Goal: Navigation & Orientation: Find specific page/section

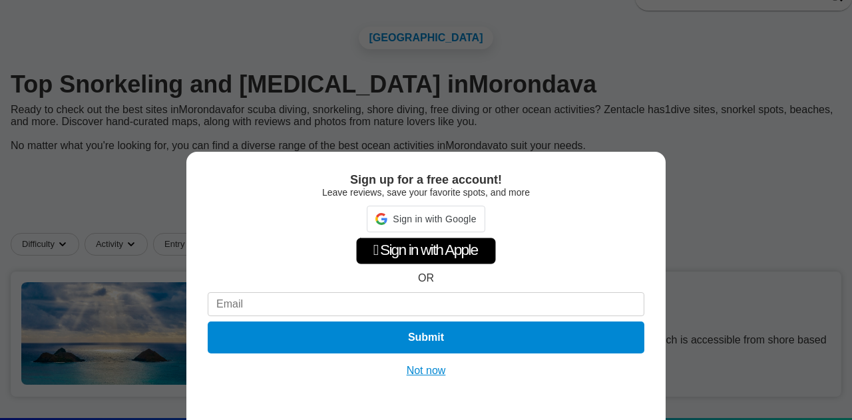
click at [707, 168] on div "Sign up for a free account! Leave reviews, save your favorite spots, and more S…" at bounding box center [426, 210] width 852 height 420
click at [423, 375] on button "Not now" at bounding box center [426, 370] width 47 height 13
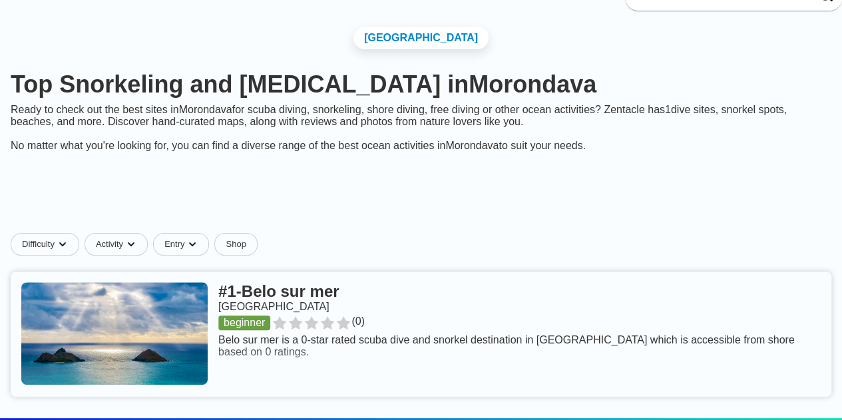
click at [323, 271] on link at bounding box center [421, 333] width 820 height 125
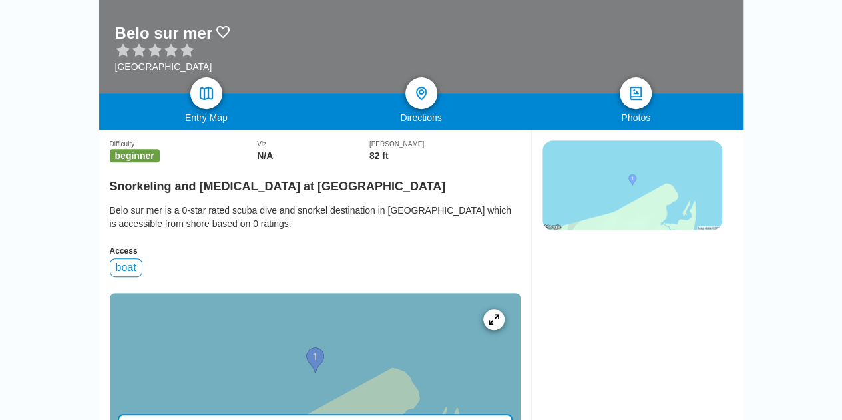
scroll to position [67, 0]
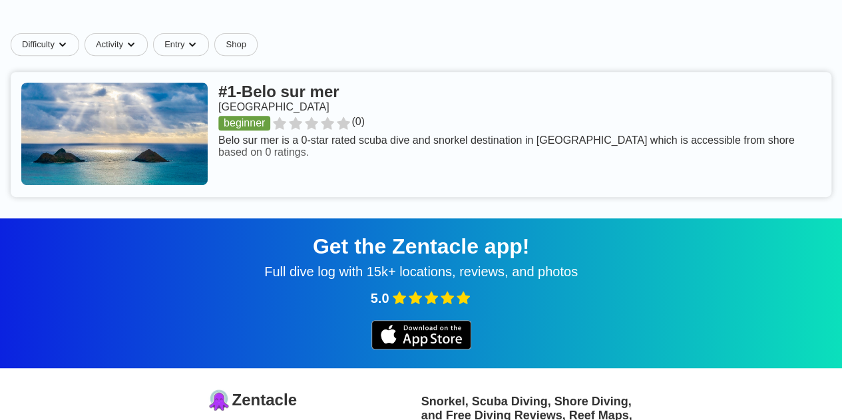
scroll to position [67, 0]
